Goal: Task Accomplishment & Management: Manage account settings

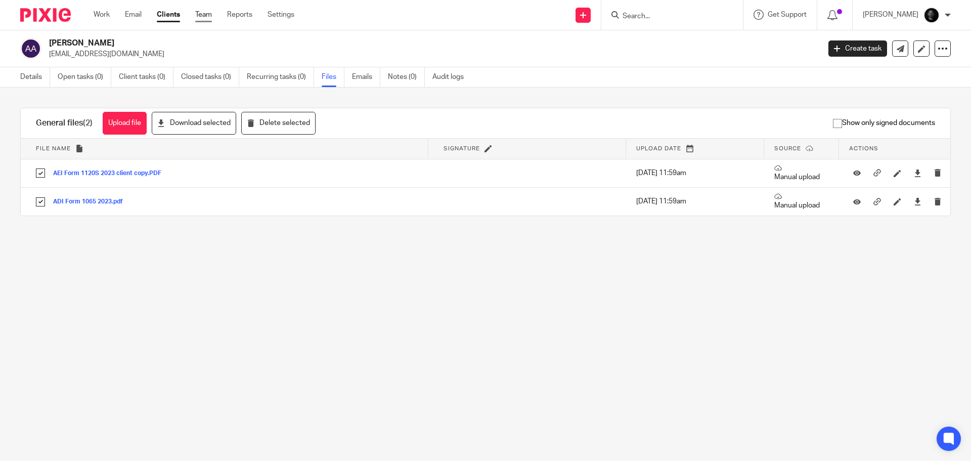
click at [205, 17] on link "Team" at bounding box center [203, 15] width 17 height 10
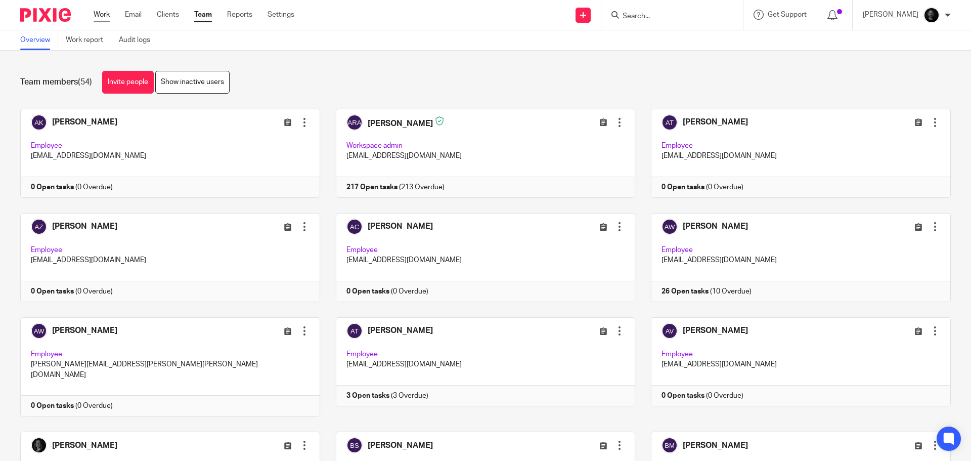
click at [106, 13] on link "Work" at bounding box center [102, 15] width 16 height 10
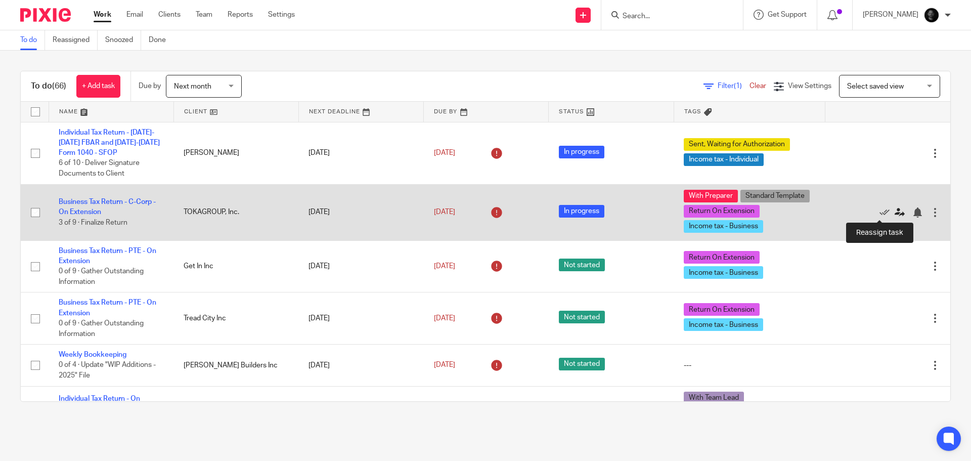
click at [895, 211] on icon at bounding box center [900, 212] width 10 height 10
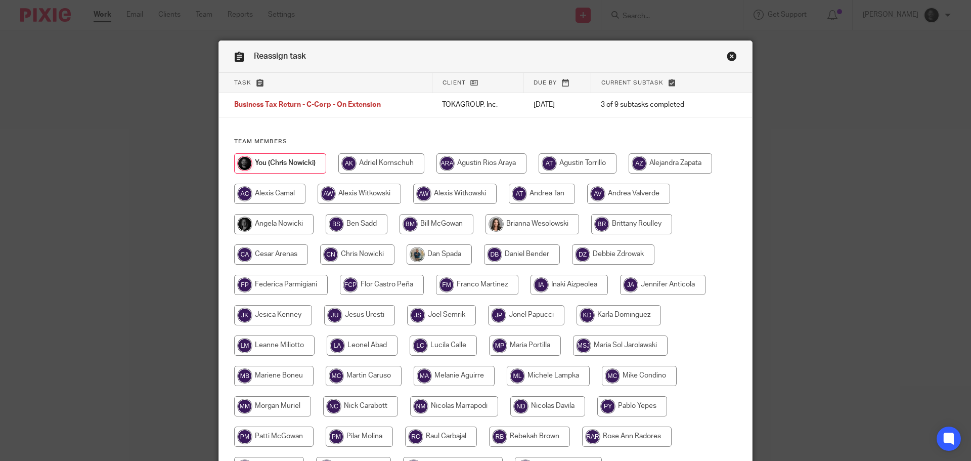
scroll to position [51, 0]
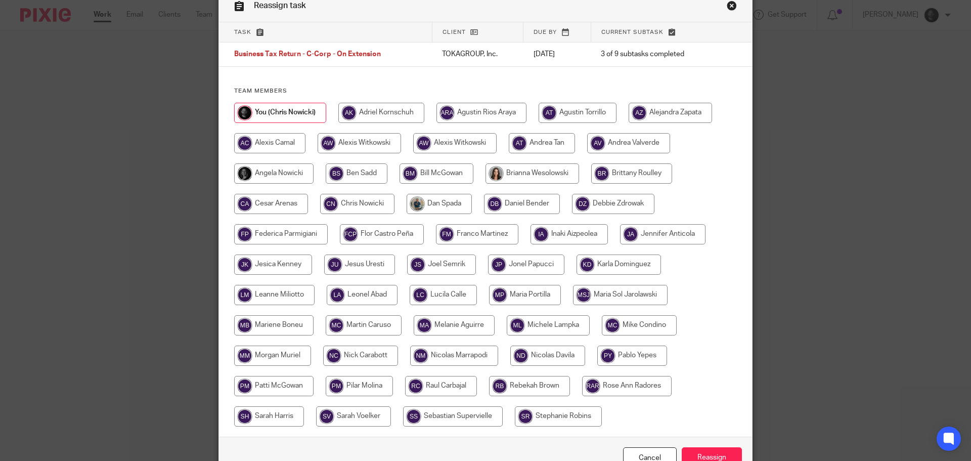
click at [345, 358] on input "radio" at bounding box center [360, 355] width 75 height 20
radio input "true"
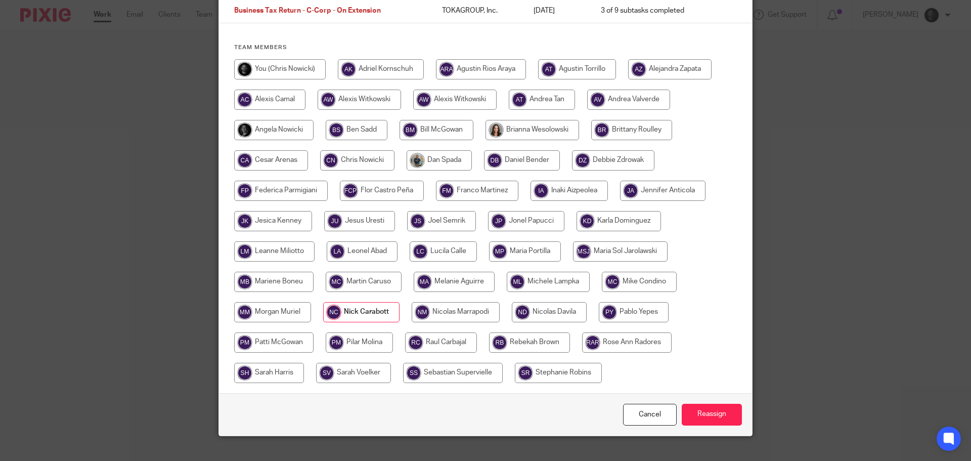
scroll to position [101, 0]
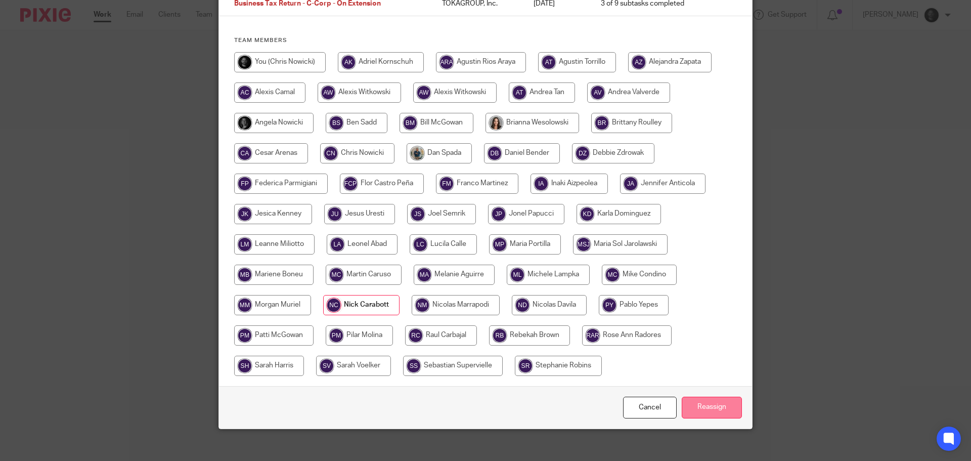
click at [705, 404] on input "Reassign" at bounding box center [712, 407] width 60 height 22
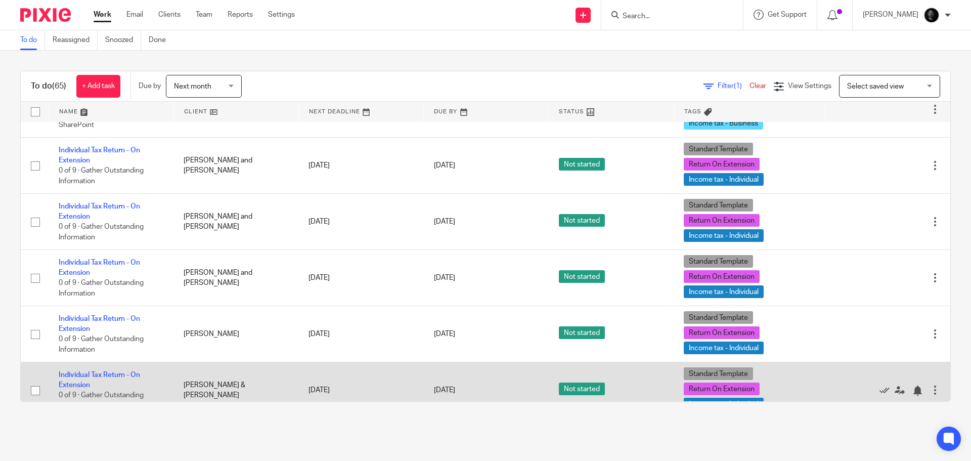
scroll to position [1568, 0]
